Goal: Information Seeking & Learning: Learn about a topic

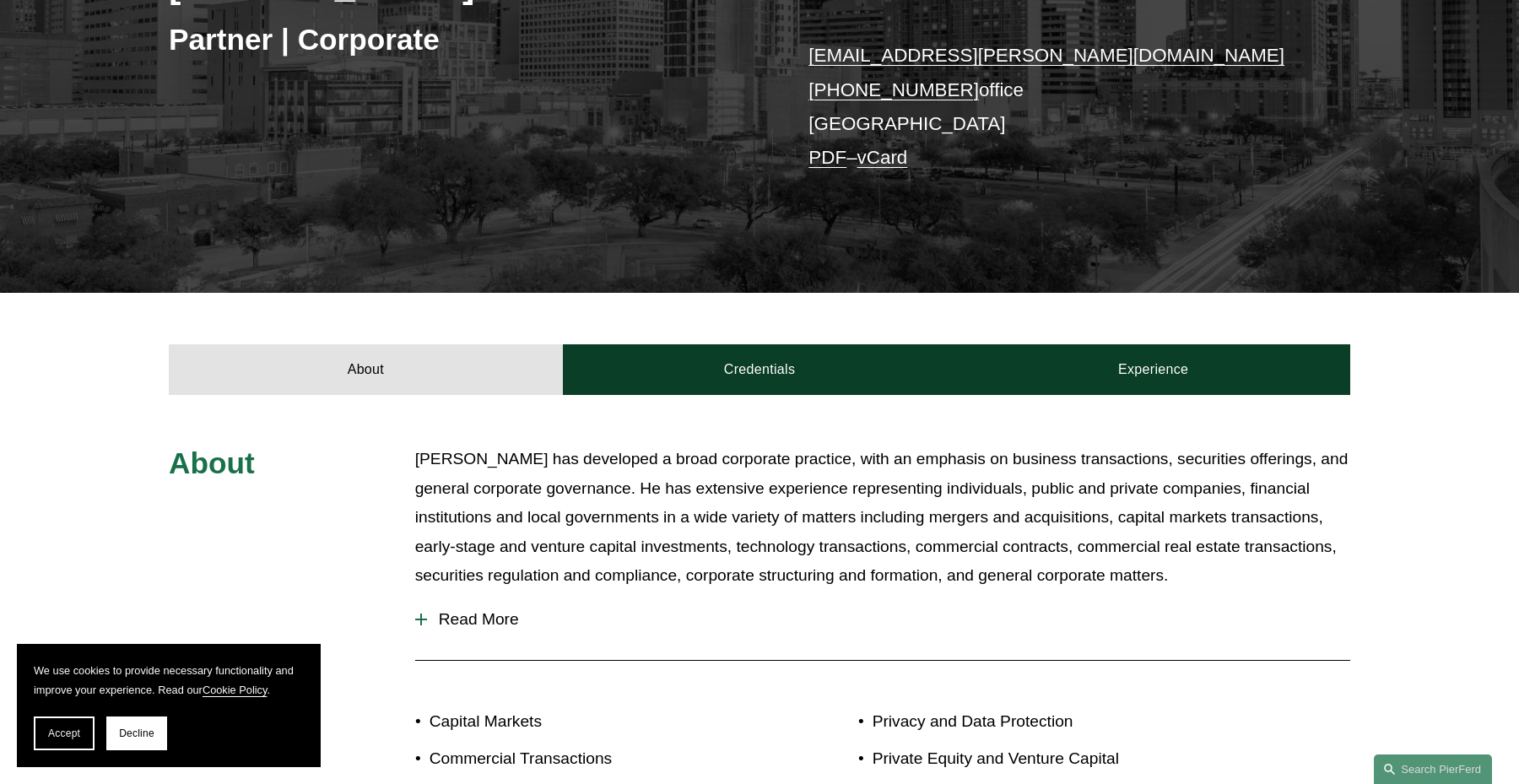
scroll to position [199, 0]
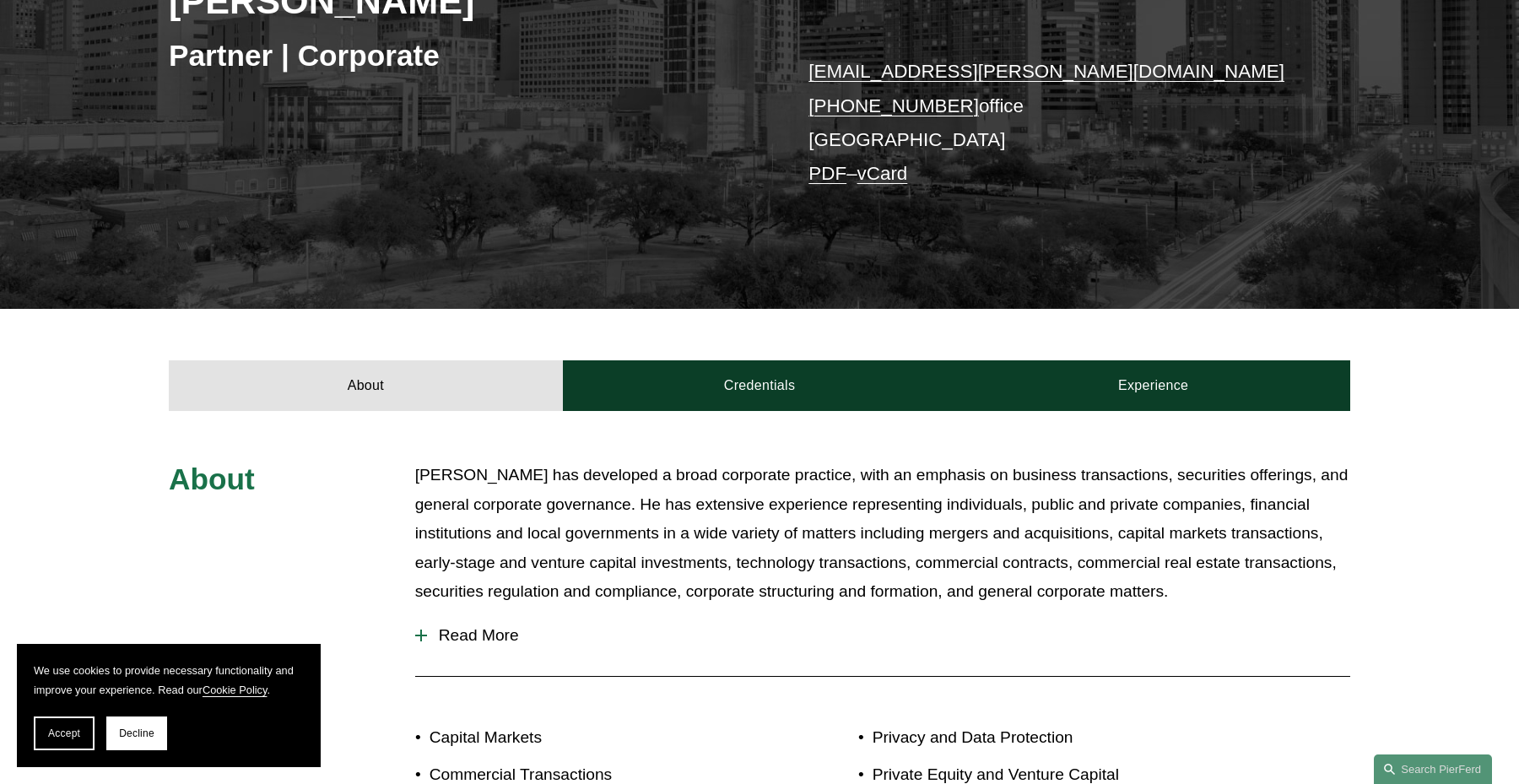
scroll to position [465, 0]
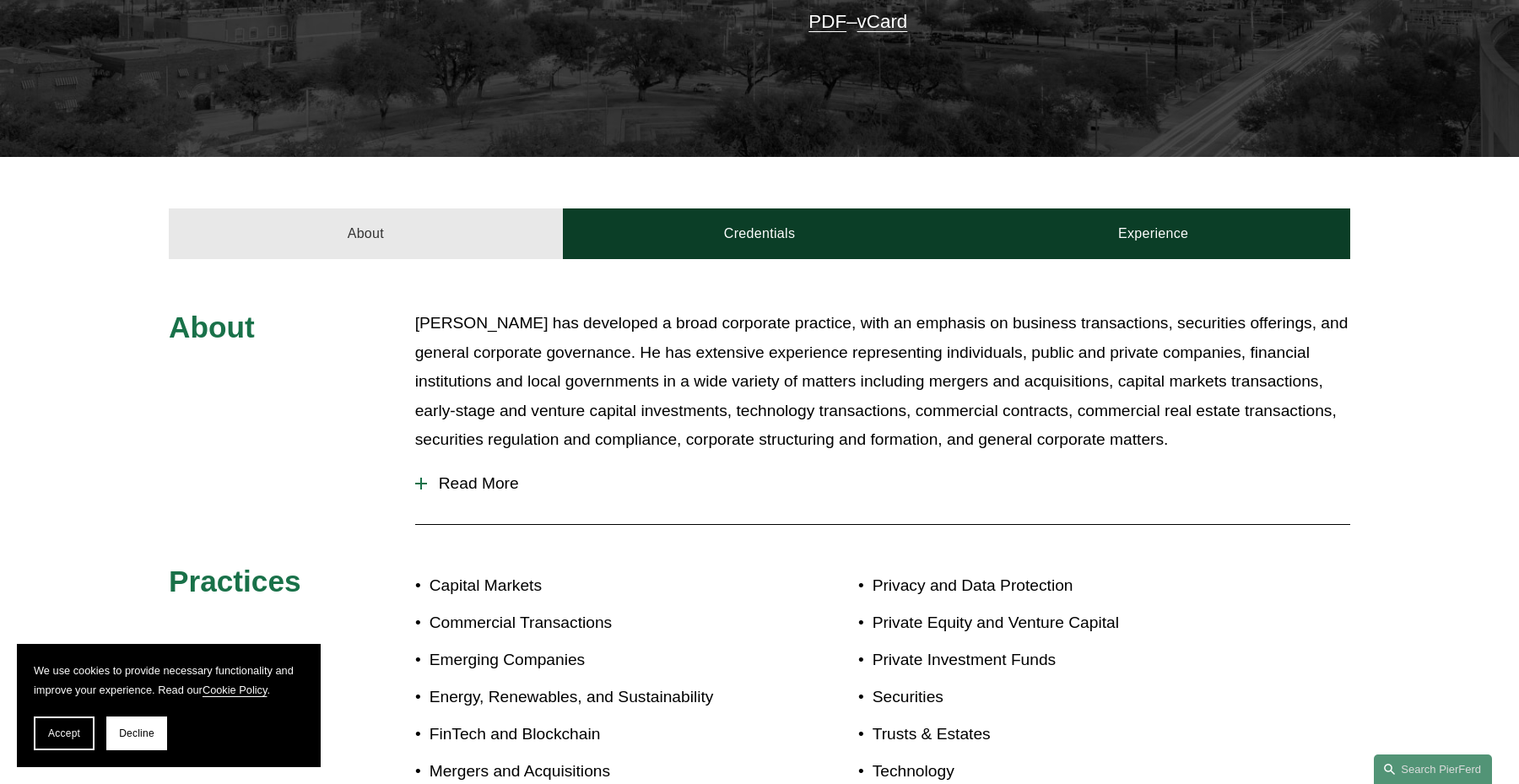
click at [441, 239] on link "About" at bounding box center [366, 233] width 395 height 50
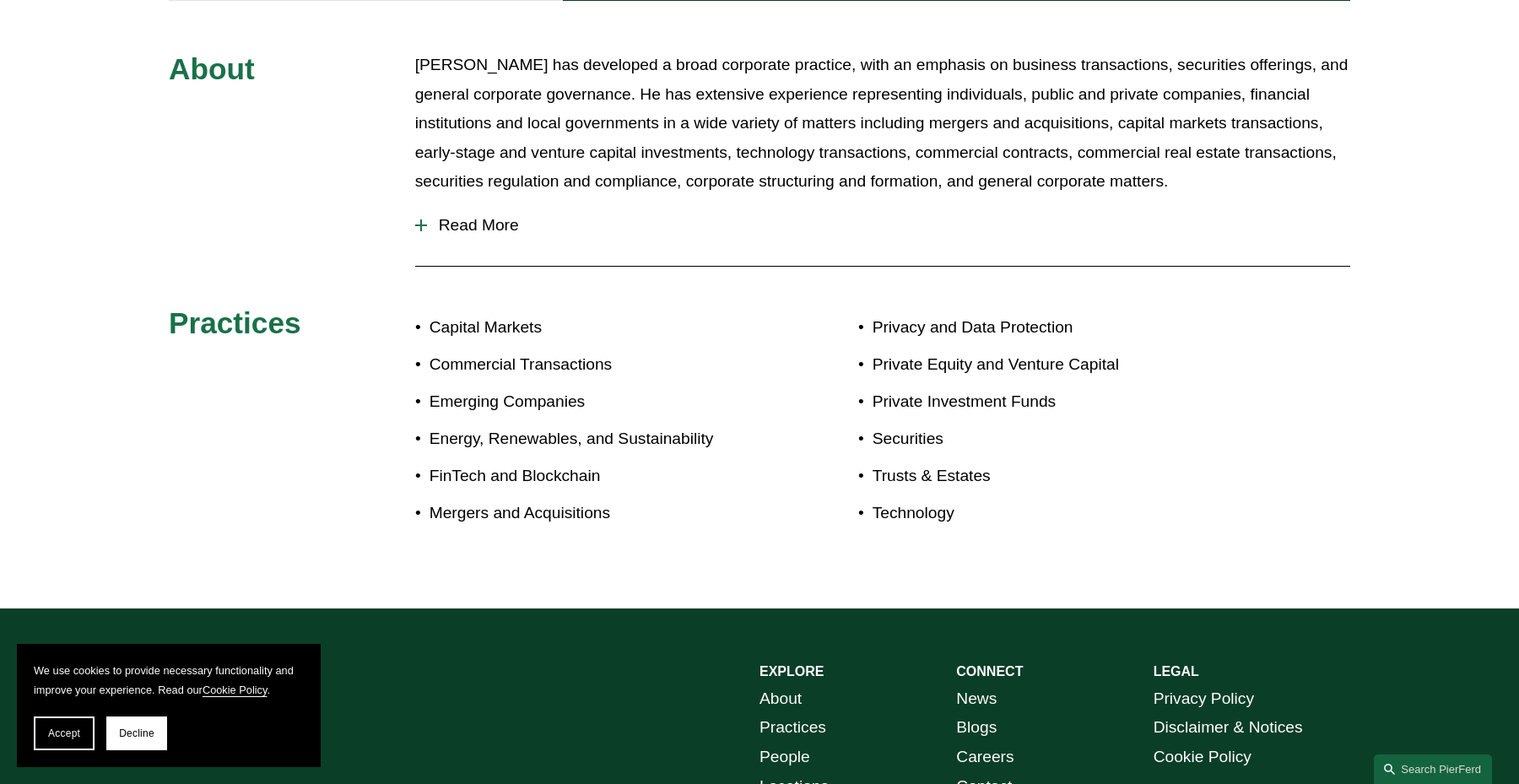
scroll to position [510, 0]
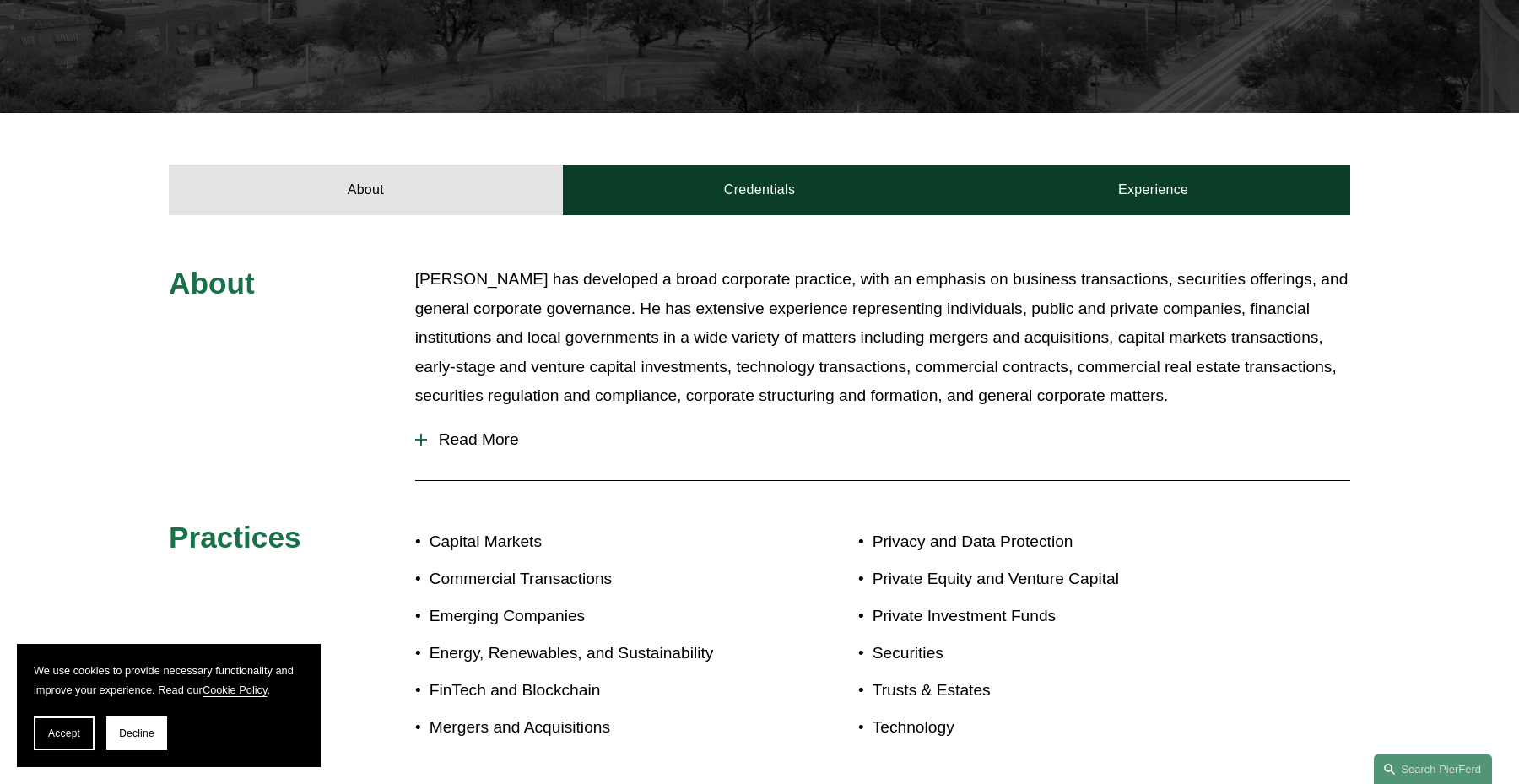
click at [491, 443] on span "Read More" at bounding box center [889, 439] width 923 height 19
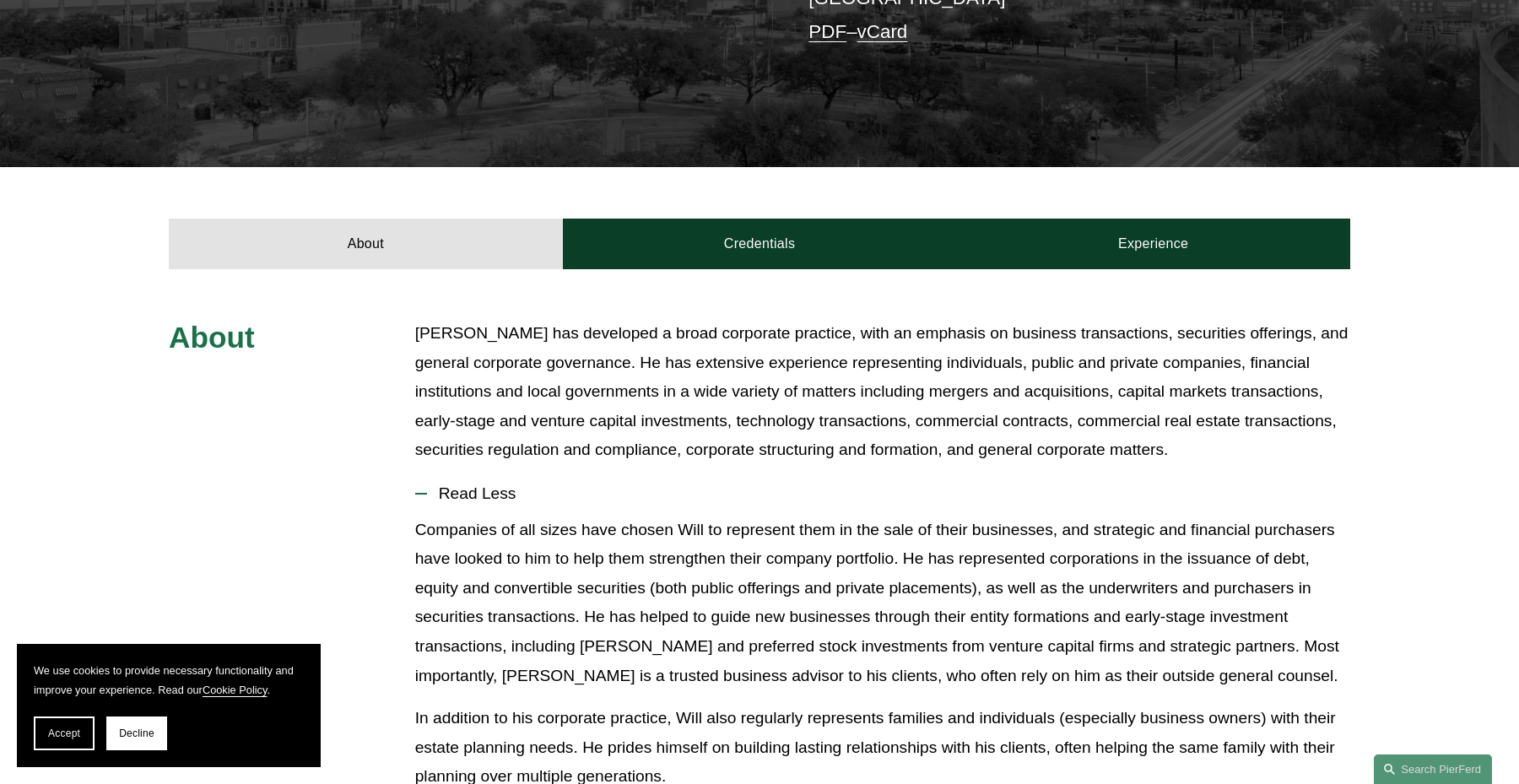
scroll to position [260, 0]
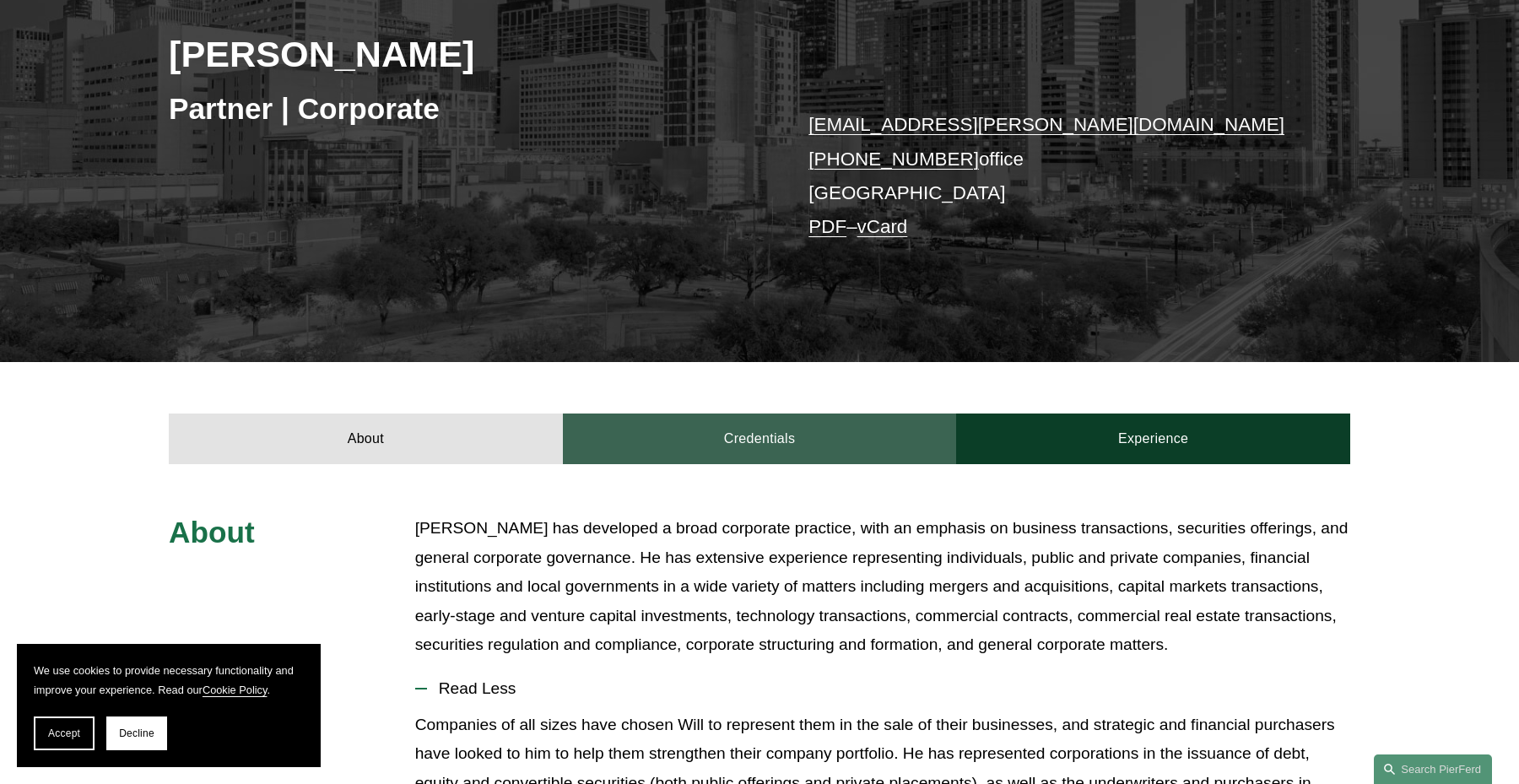
click at [762, 449] on link "Credentials" at bounding box center [760, 438] width 395 height 50
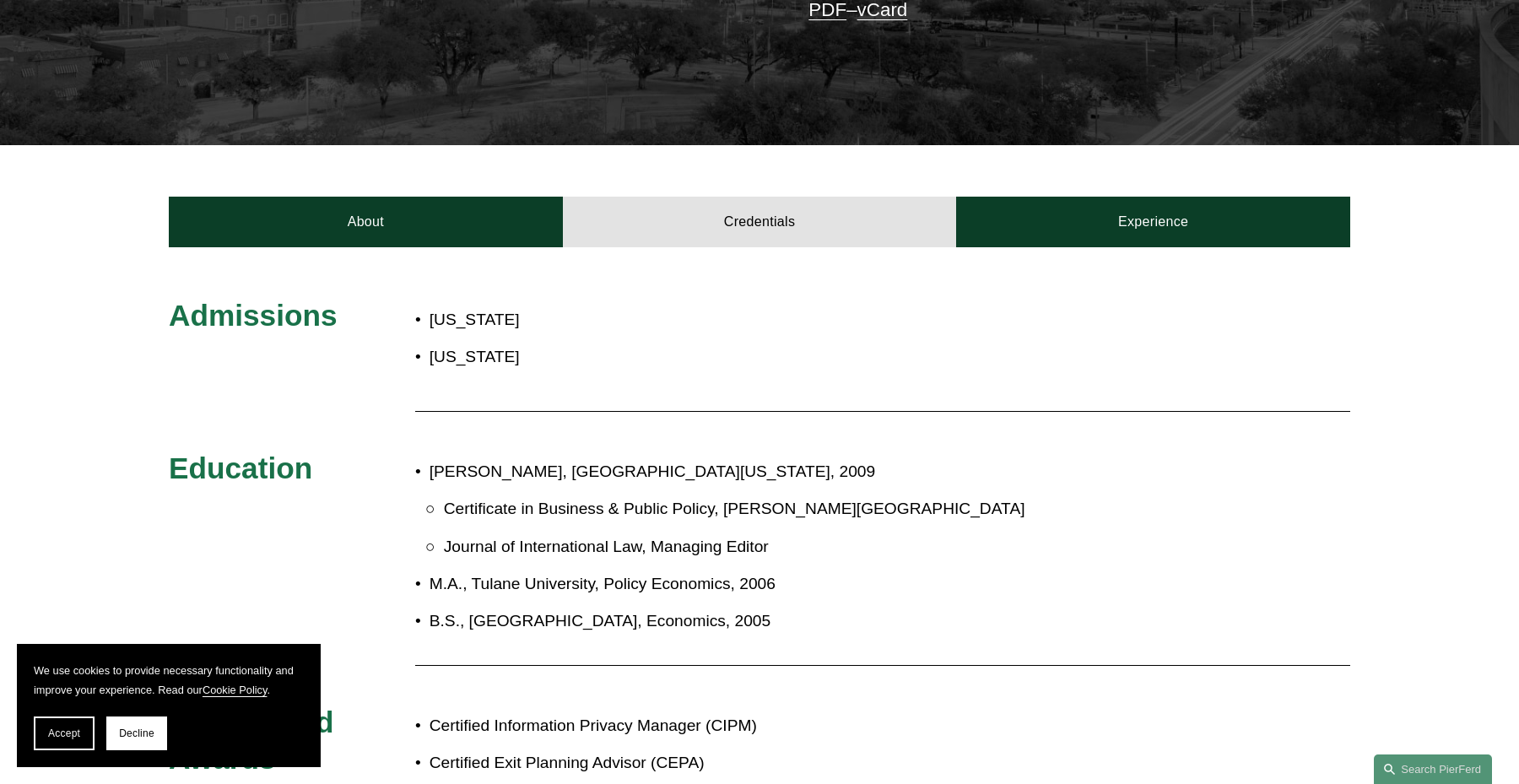
scroll to position [527, 0]
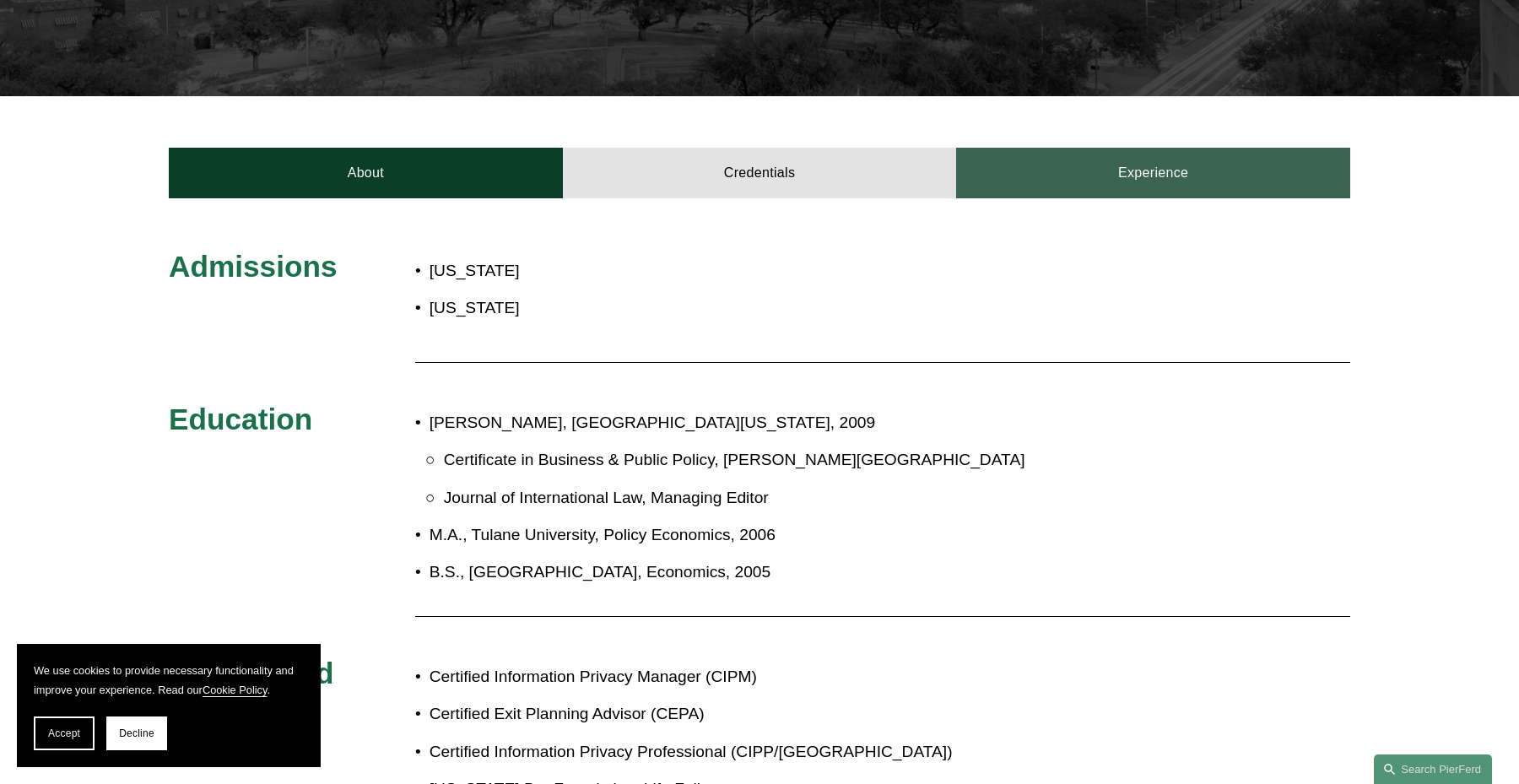
click at [1123, 164] on link "Experience" at bounding box center [1153, 173] width 395 height 50
click at [1121, 178] on link "Experience" at bounding box center [1153, 173] width 395 height 50
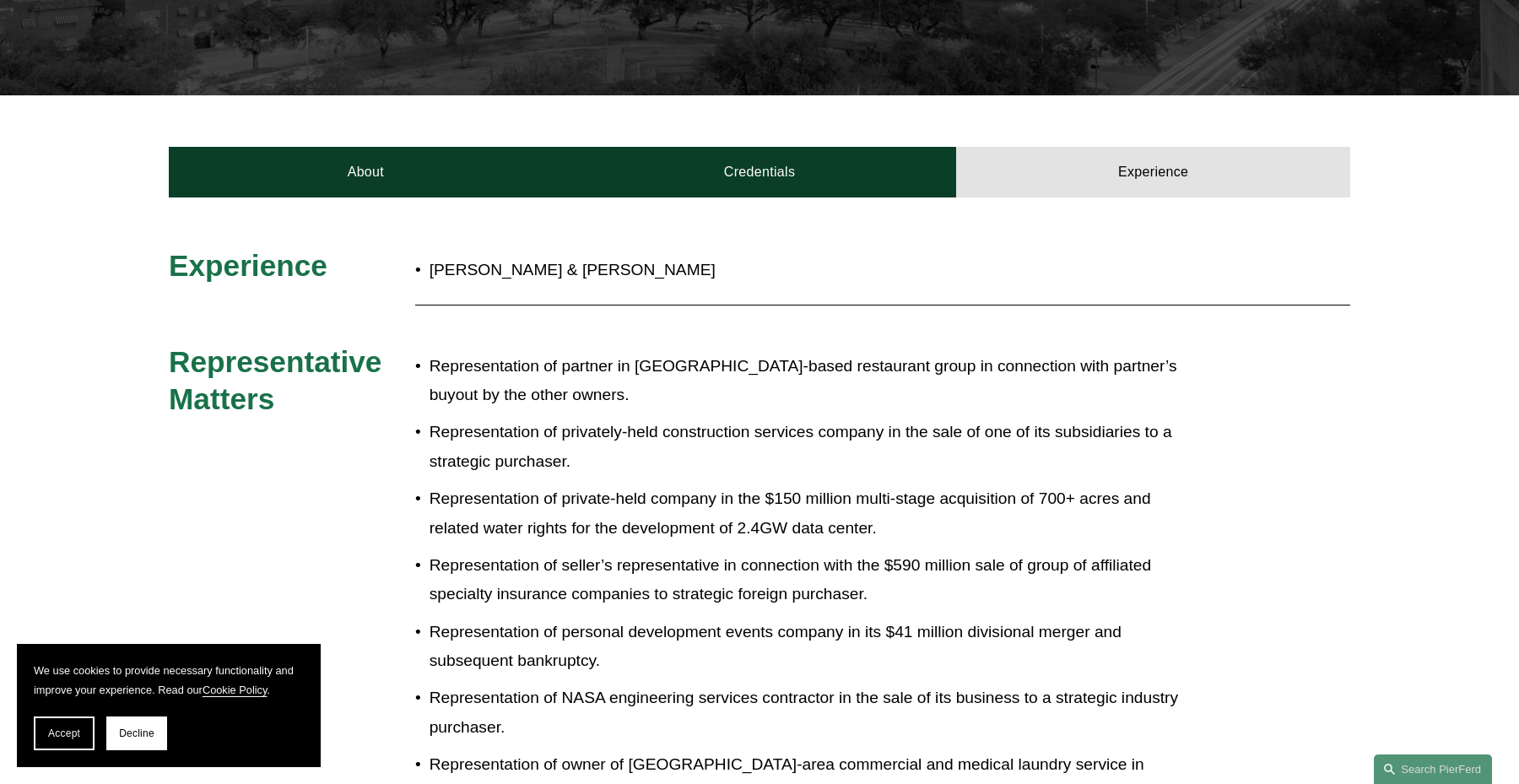
scroll to position [524, 0]
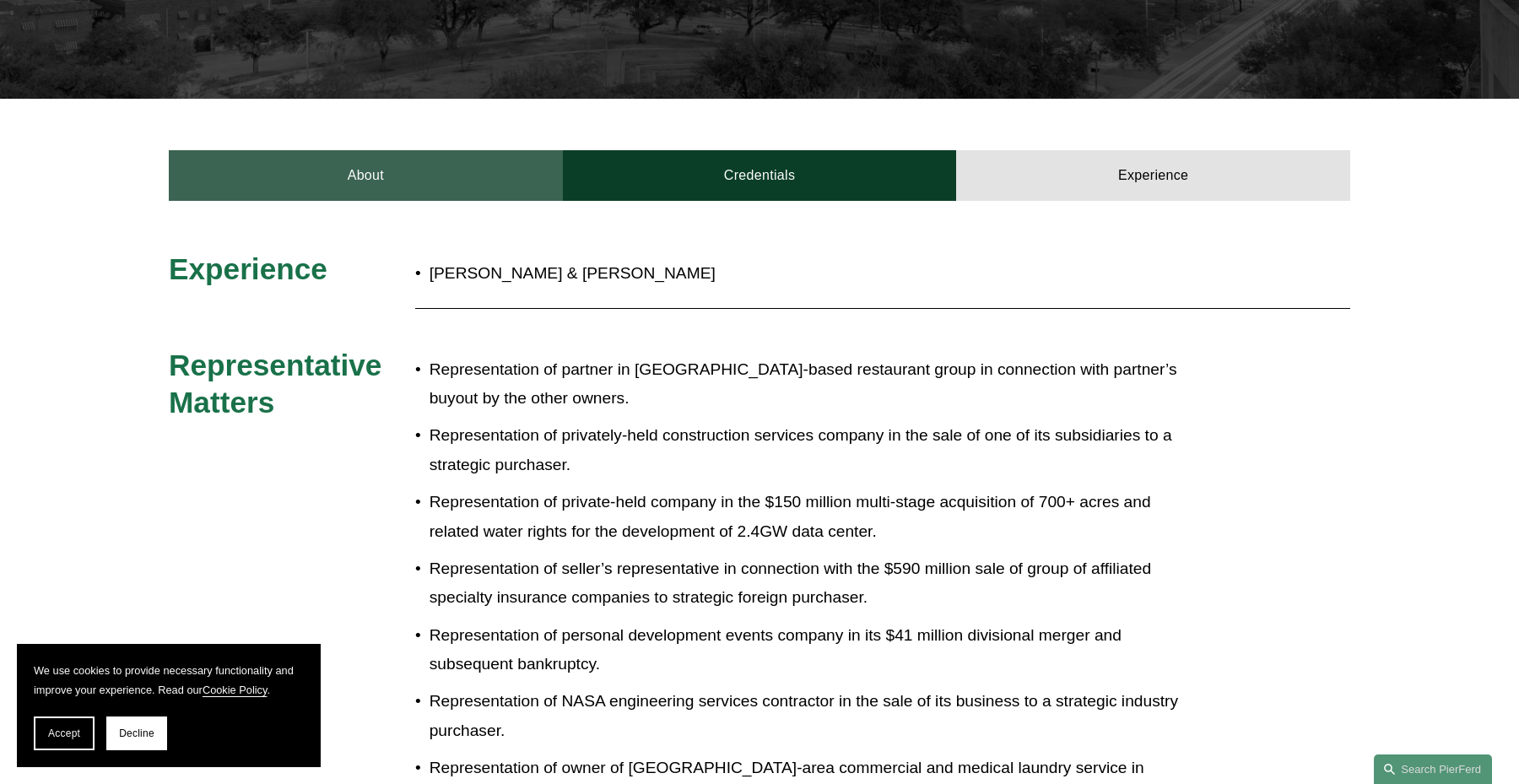
click at [316, 178] on link "About" at bounding box center [366, 175] width 395 height 50
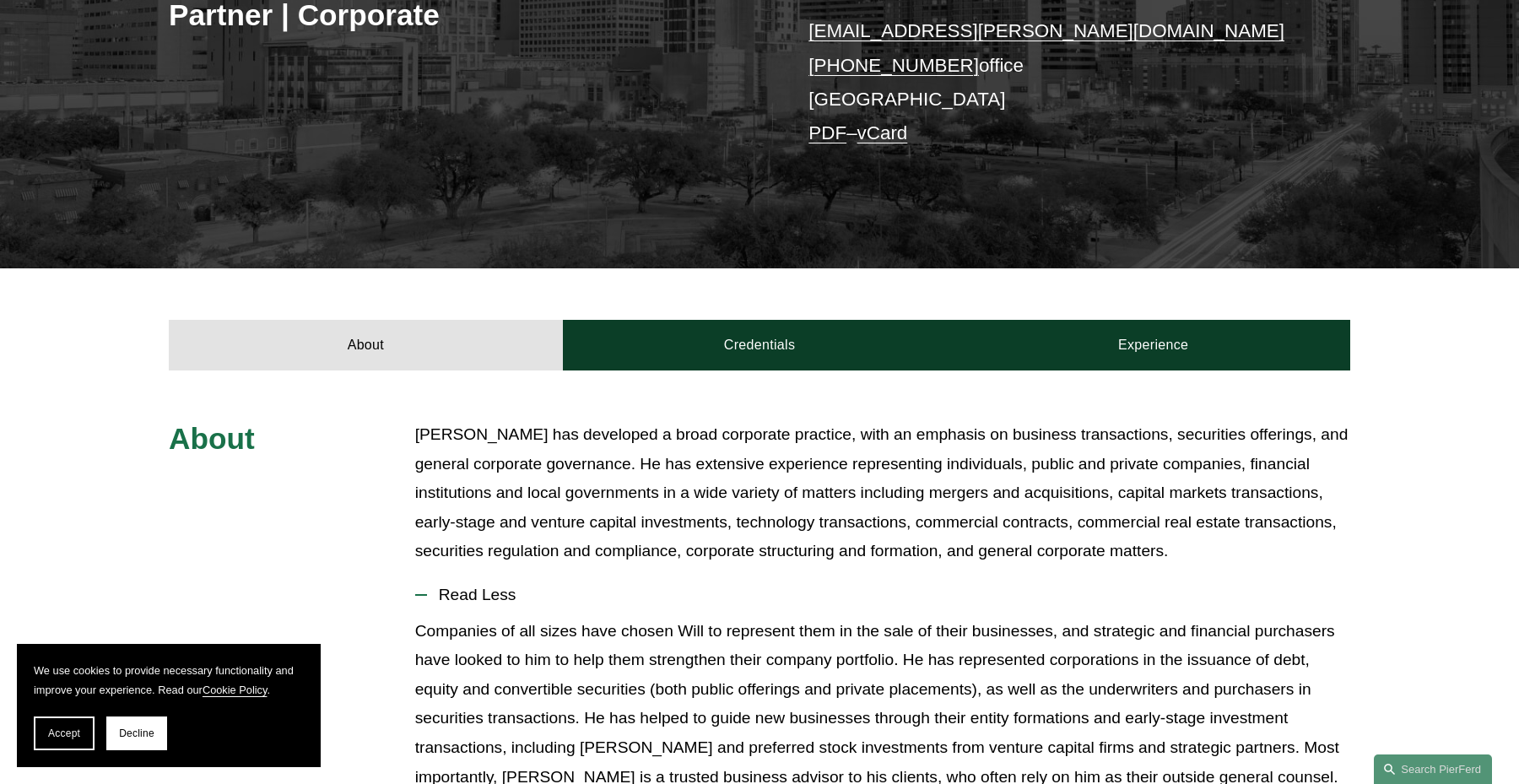
scroll to position [301, 0]
